Goal: Find specific page/section: Find specific page/section

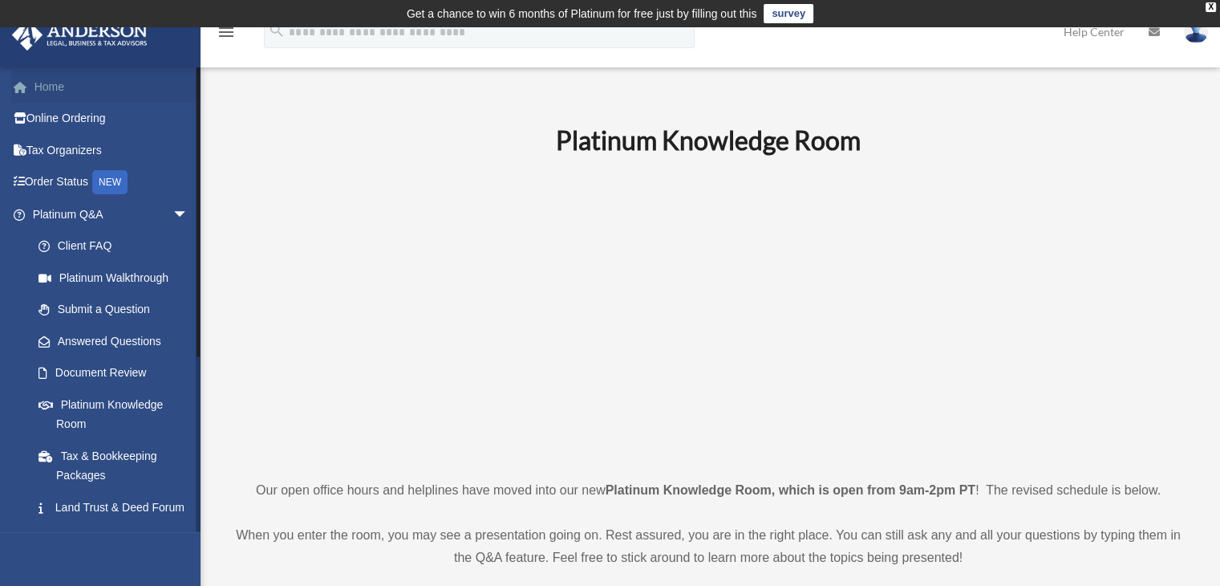
click at [47, 87] on link "Home" at bounding box center [111, 87] width 201 height 32
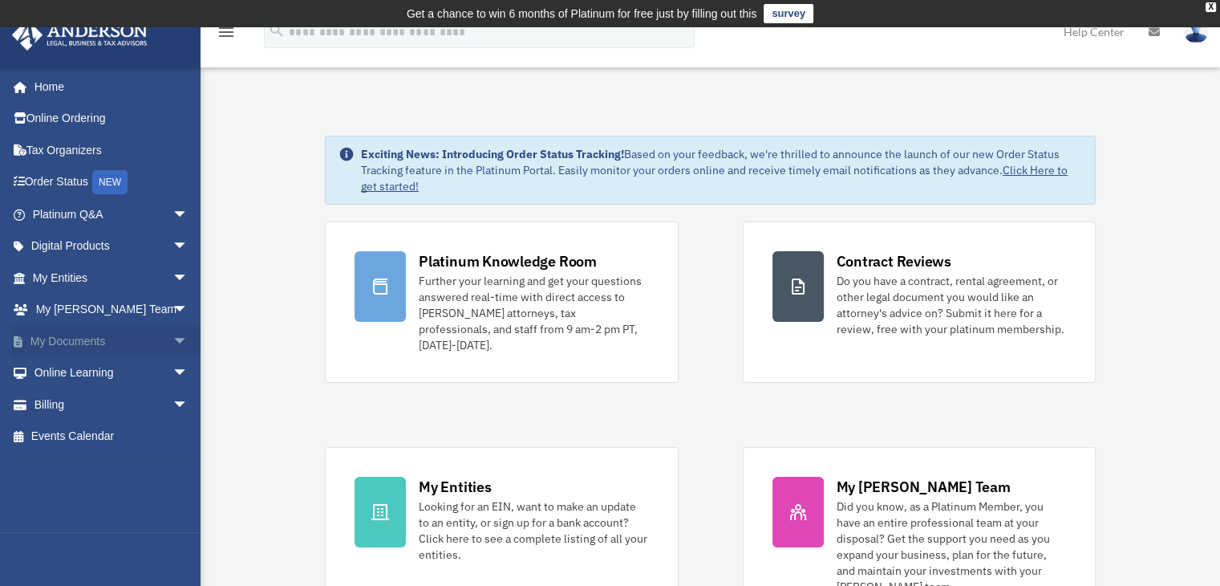
click at [69, 337] on link "My Documents arrow_drop_down" at bounding box center [111, 341] width 201 height 32
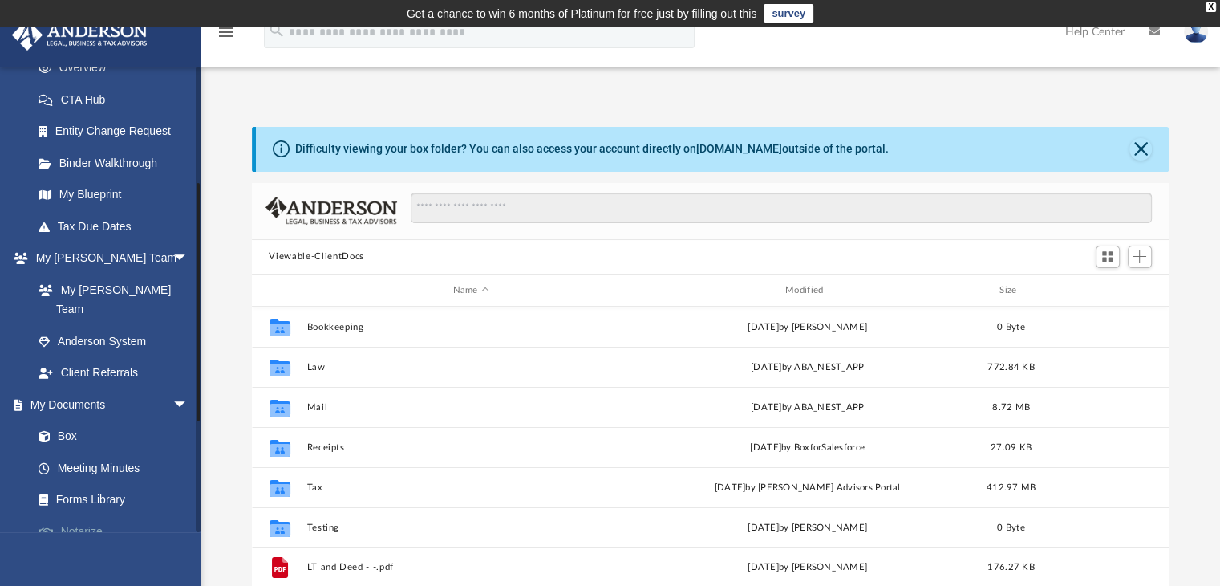
scroll to position [321, 0]
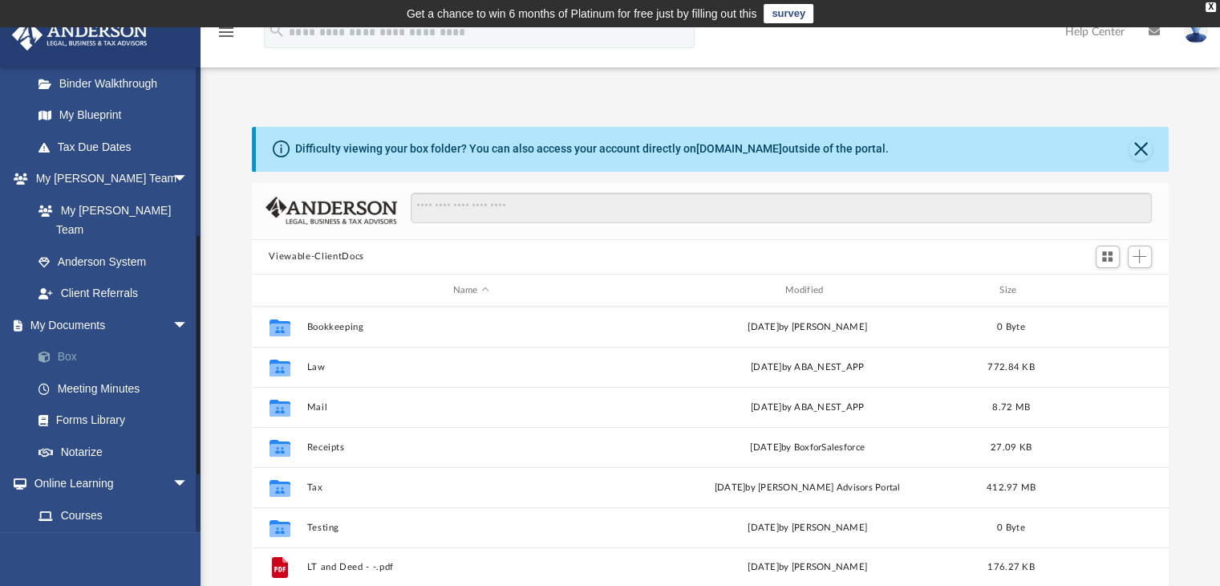
click at [67, 341] on link "Box" at bounding box center [117, 357] width 190 height 32
